Goal: Transaction & Acquisition: Subscribe to service/newsletter

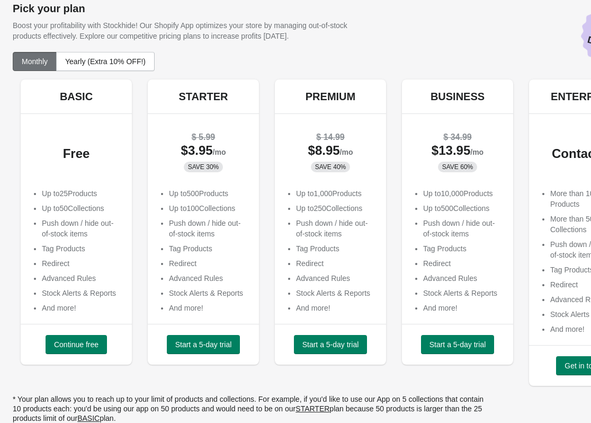
scroll to position [25, 0]
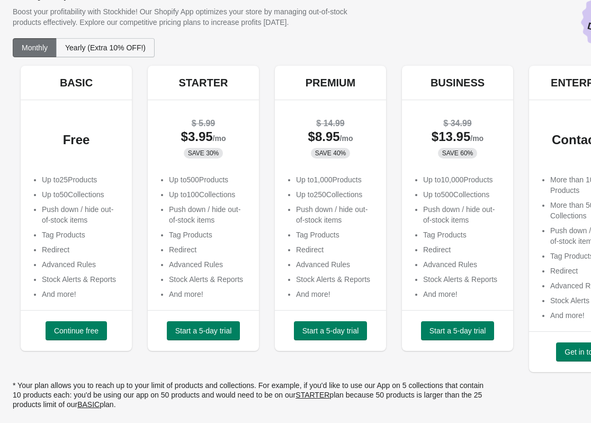
click at [101, 50] on span "Yearly (Extra 10% OFF!)" at bounding box center [105, 47] width 80 height 8
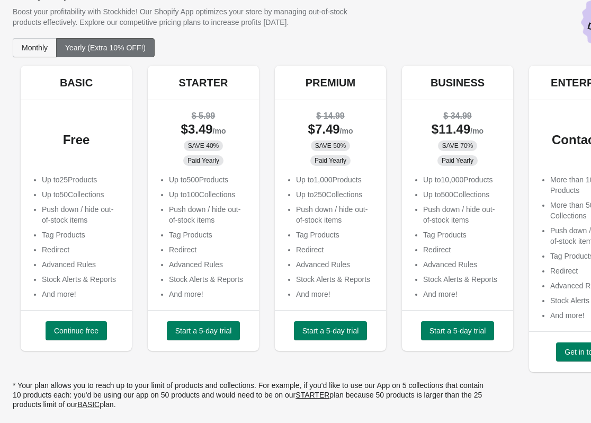
click at [35, 45] on span "Monthly" at bounding box center [35, 47] width 26 height 8
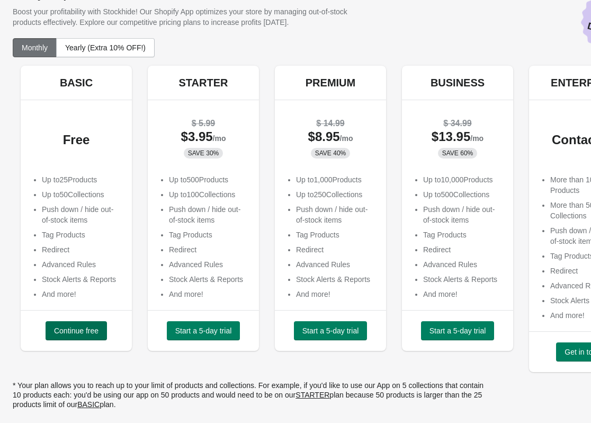
click at [77, 325] on button "Continue free" at bounding box center [76, 330] width 61 height 19
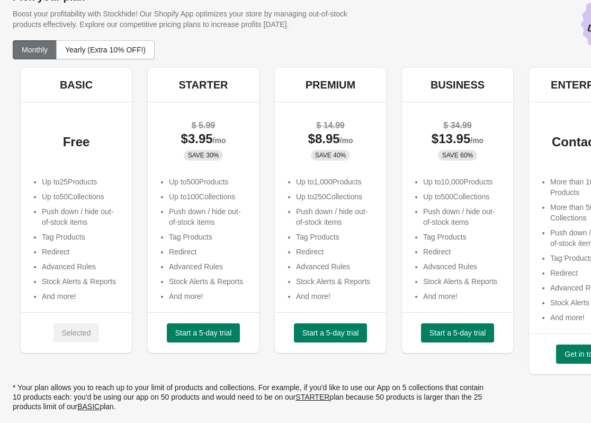
scroll to position [25, 0]
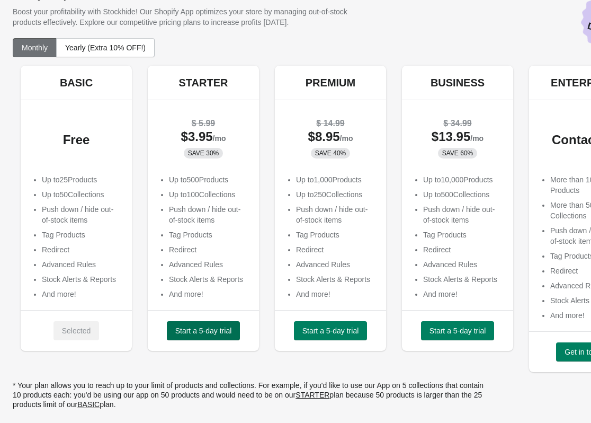
click at [207, 328] on span "Start a 5-day trial" at bounding box center [203, 330] width 57 height 8
click at [7, 354] on div "Monthly Yearly (Extra 10% OFF!) BASIC Free Up to 25 Products Up to 50 Collectio…" at bounding box center [290, 226] width 576 height 393
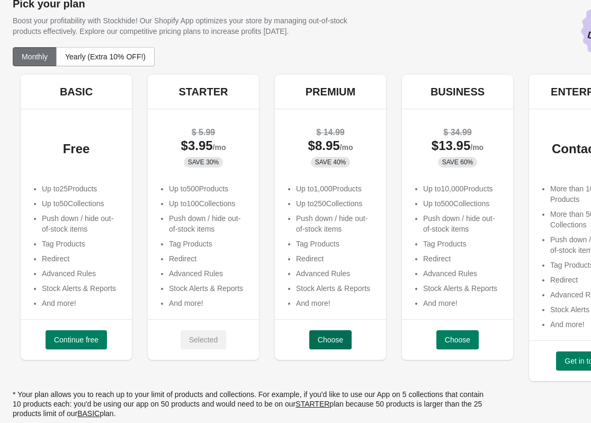
scroll to position [17, 0]
click at [314, 338] on button "Choose" at bounding box center [330, 338] width 42 height 19
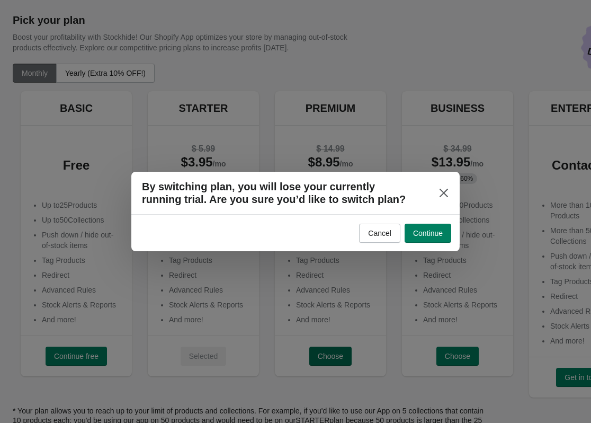
scroll to position [0, 0]
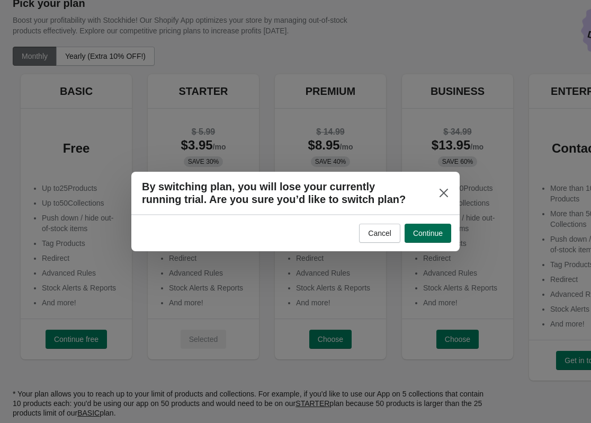
click at [432, 230] on span "Continue" at bounding box center [428, 233] width 30 height 8
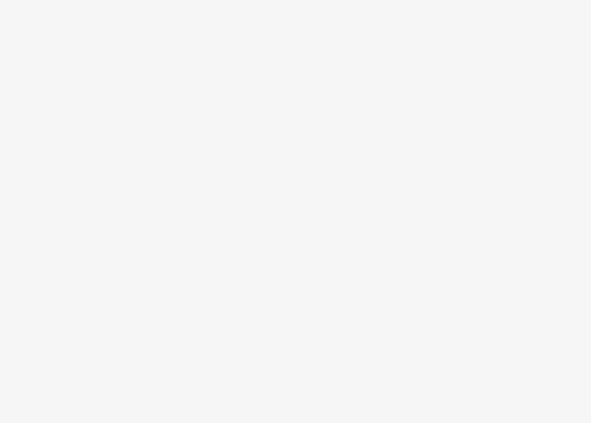
click at [49, 390] on div at bounding box center [295, 211] width 591 height 423
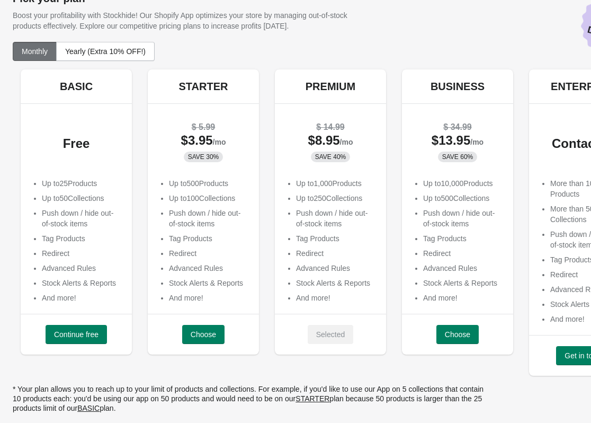
scroll to position [25, 0]
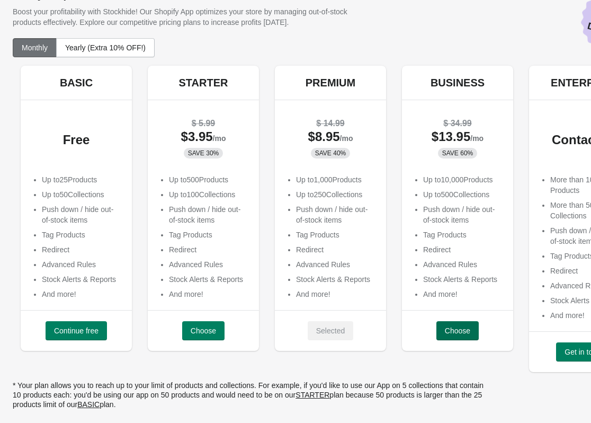
click at [467, 337] on button "Choose" at bounding box center [457, 330] width 42 height 19
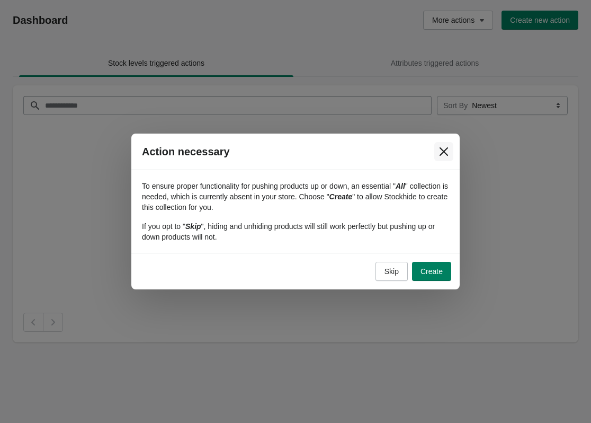
click at [447, 154] on icon "Close" at bounding box center [444, 151] width 8 height 8
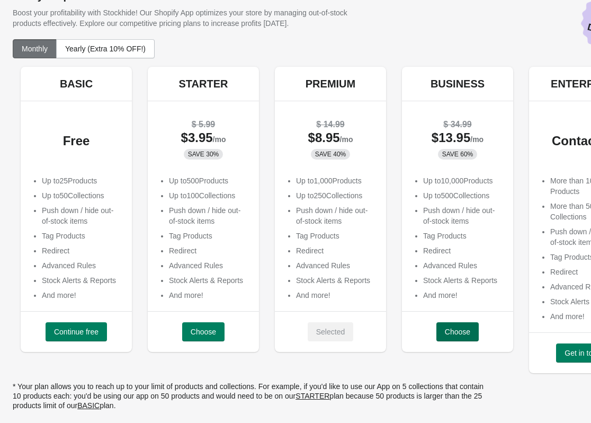
scroll to position [25, 0]
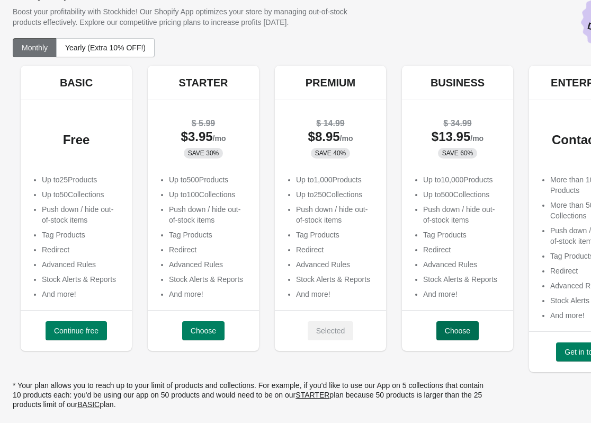
click at [460, 331] on span "Choose" at bounding box center [457, 330] width 25 height 8
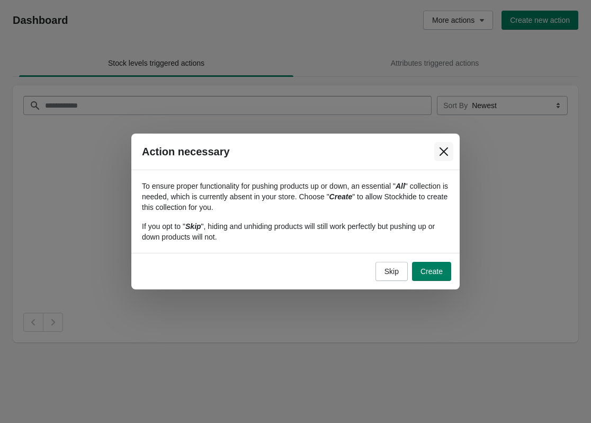
click at [451, 156] on button "Close" at bounding box center [443, 151] width 19 height 19
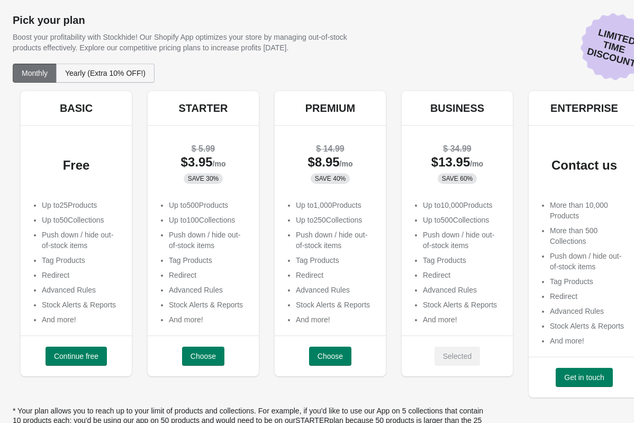
click at [73, 70] on span "Yearly (Extra 10% OFF!)" at bounding box center [105, 73] width 80 height 8
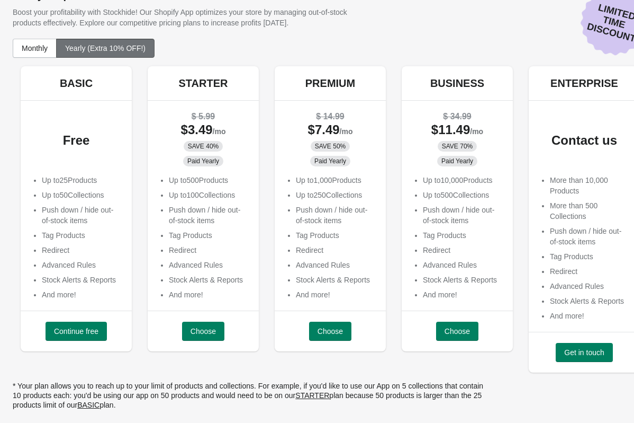
scroll to position [25, 0]
click at [39, 124] on div "Free" at bounding box center [76, 138] width 90 height 55
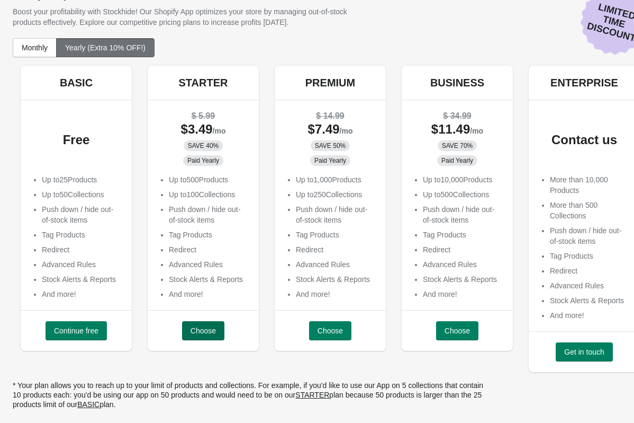
click at [211, 333] on span "Choose" at bounding box center [203, 330] width 25 height 8
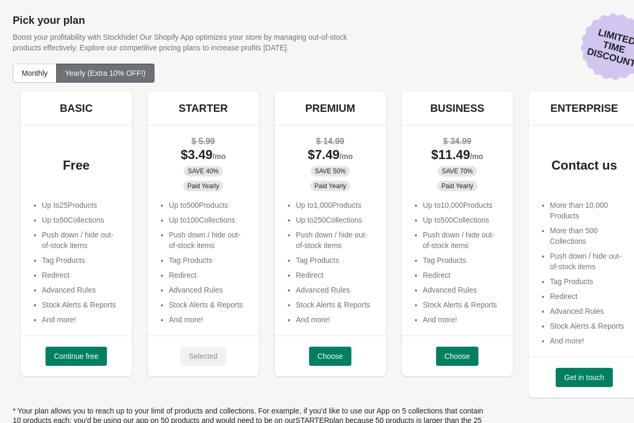
click at [98, 82] on button "Yearly (Extra 10% OFF!)" at bounding box center [105, 73] width 98 height 19
click at [100, 71] on span "Yearly (Extra 10% OFF!)" at bounding box center [105, 73] width 80 height 8
click at [330, 361] on button "Choose" at bounding box center [330, 355] width 42 height 19
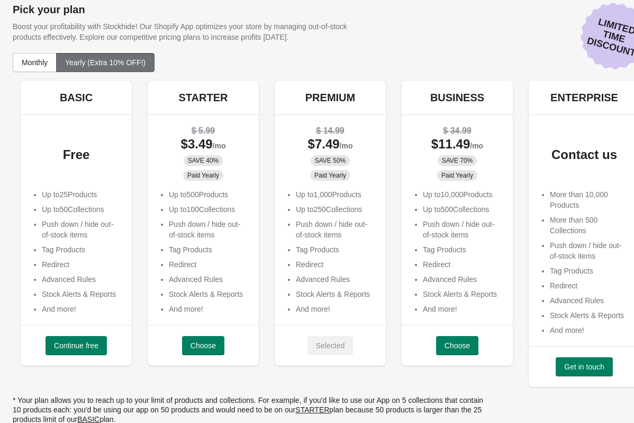
scroll to position [25, 0]
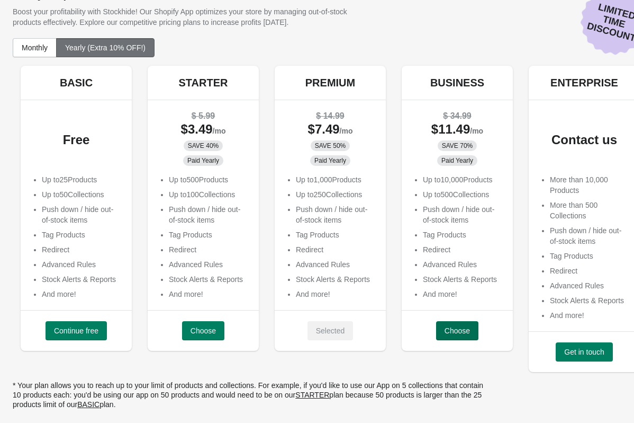
click at [468, 334] on span "Choose" at bounding box center [457, 330] width 25 height 8
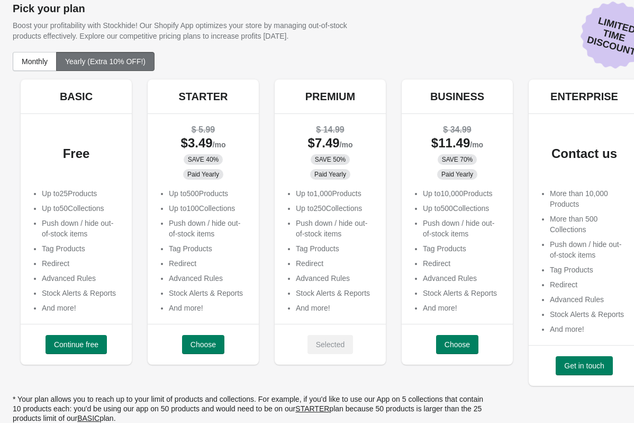
scroll to position [16, 0]
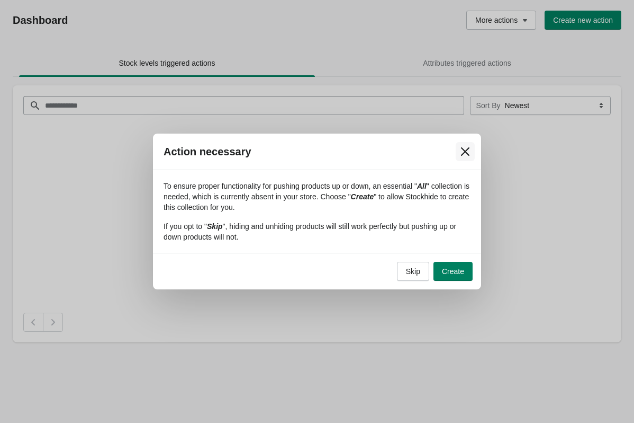
click at [464, 152] on icon "Close" at bounding box center [465, 151] width 8 height 8
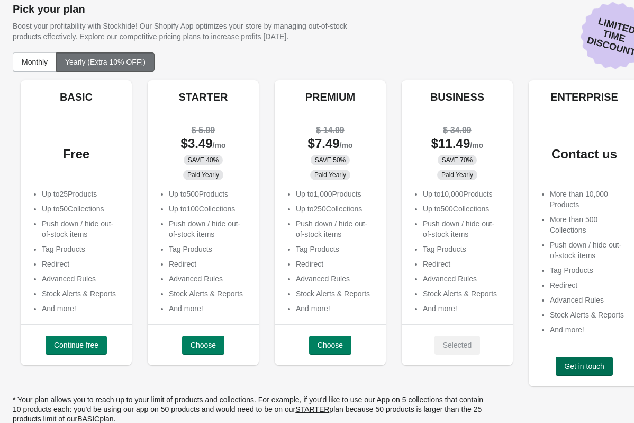
scroll to position [25, 0]
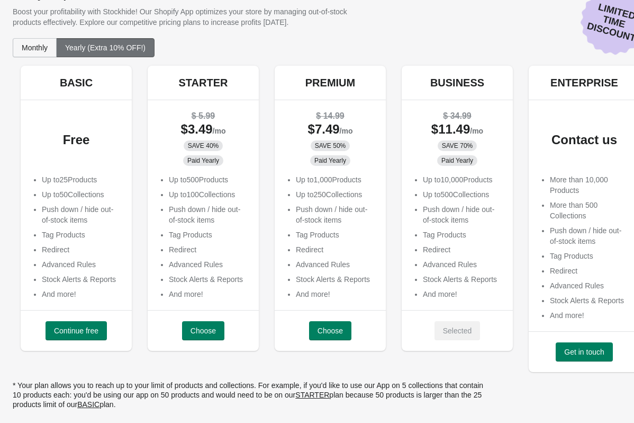
drag, startPoint x: 26, startPoint y: 50, endPoint x: 61, endPoint y: 54, distance: 34.7
click at [27, 50] on span "Monthly" at bounding box center [35, 47] width 26 height 8
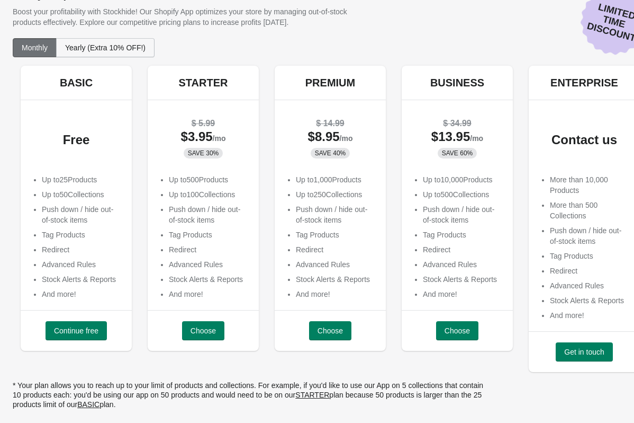
click at [86, 48] on span "Yearly (Extra 10% OFF!)" at bounding box center [105, 47] width 80 height 8
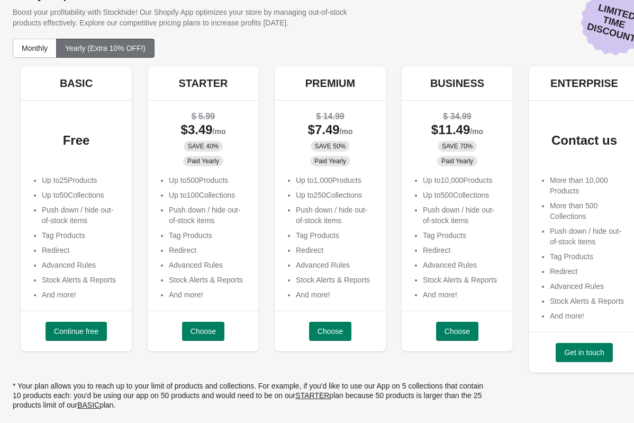
scroll to position [25, 0]
click at [127, 55] on button "Yearly (Extra 10% OFF!)" at bounding box center [105, 47] width 98 height 19
click at [117, 47] on span "Yearly (Extra 10% OFF!)" at bounding box center [105, 47] width 80 height 8
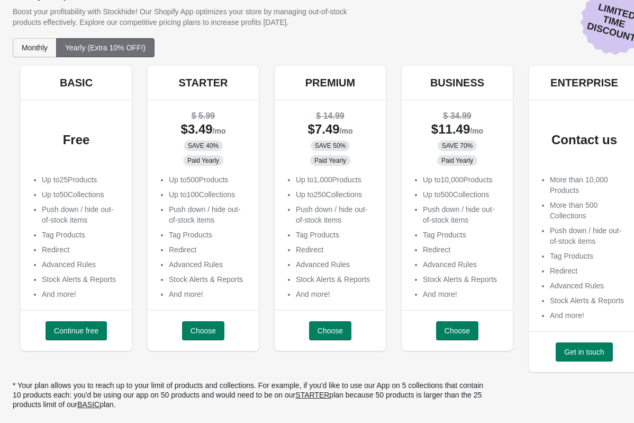
click at [32, 49] on span "Monthly" at bounding box center [35, 47] width 26 height 8
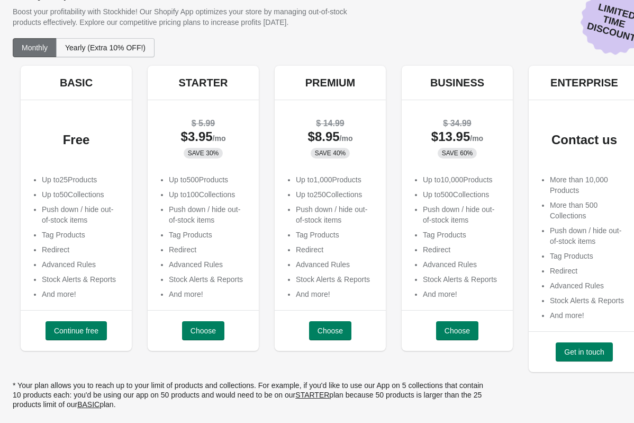
click at [86, 50] on span "Yearly (Extra 10% OFF!)" at bounding box center [105, 47] width 80 height 8
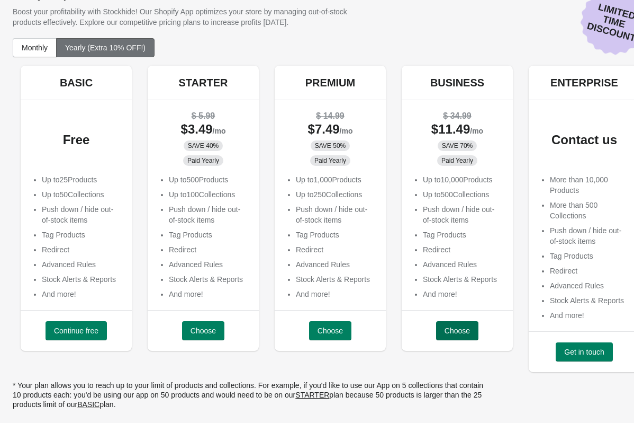
click at [458, 331] on span "Choose" at bounding box center [457, 330] width 25 height 8
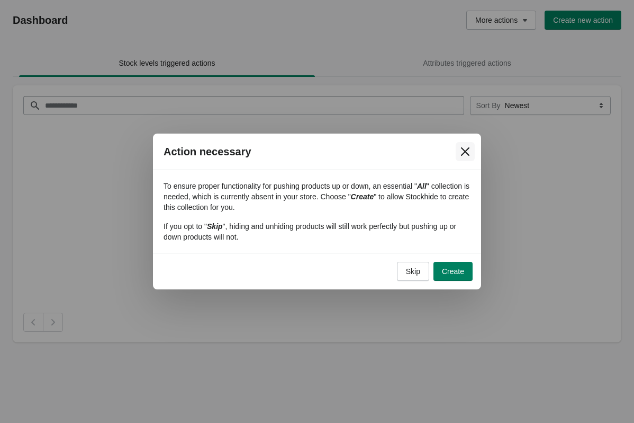
click at [464, 150] on icon "Close" at bounding box center [465, 151] width 8 height 8
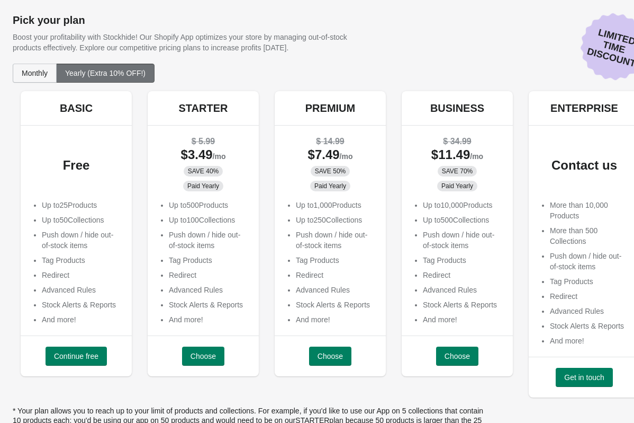
click at [27, 77] on button "Monthly" at bounding box center [35, 73] width 44 height 19
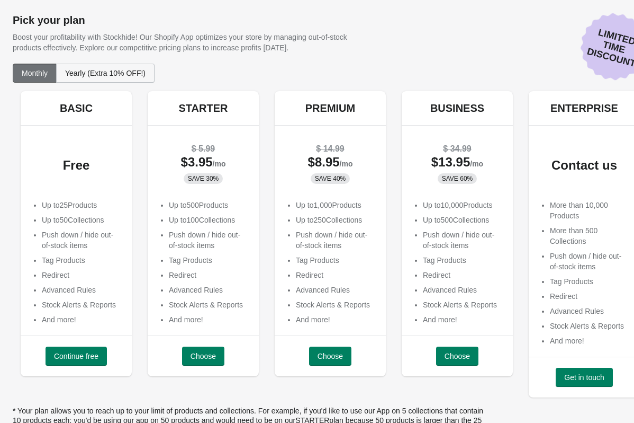
click at [91, 79] on button "Yearly (Extra 10% OFF!)" at bounding box center [105, 73] width 98 height 19
